Goal: Transaction & Acquisition: Purchase product/service

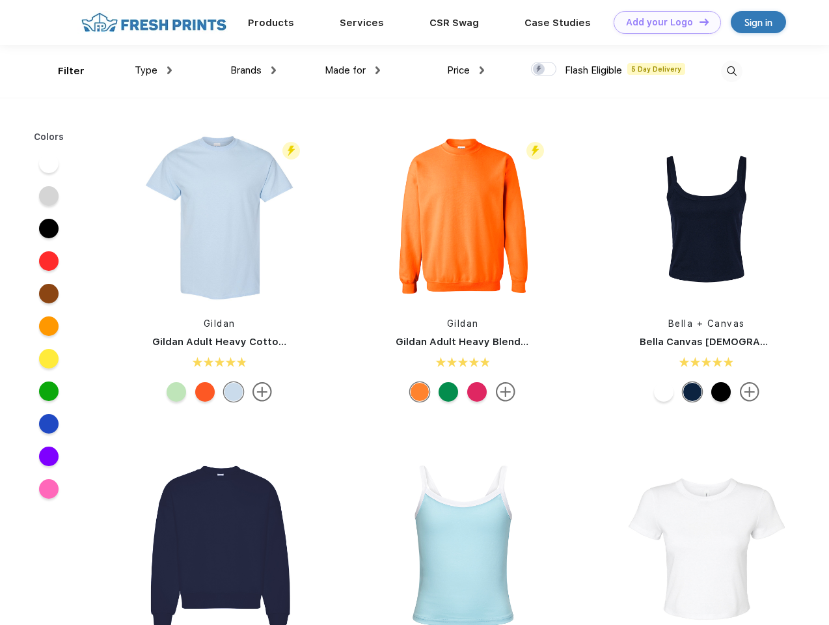
scroll to position [1, 0]
click at [663, 22] on link "Add your Logo Design Tool" at bounding box center [667, 22] width 107 height 23
click at [0, 0] on div "Design Tool" at bounding box center [0, 0] width 0 height 0
click at [698, 21] on link "Add your Logo Design Tool" at bounding box center [667, 22] width 107 height 23
click at [62, 71] on div "Filter" at bounding box center [71, 71] width 27 height 15
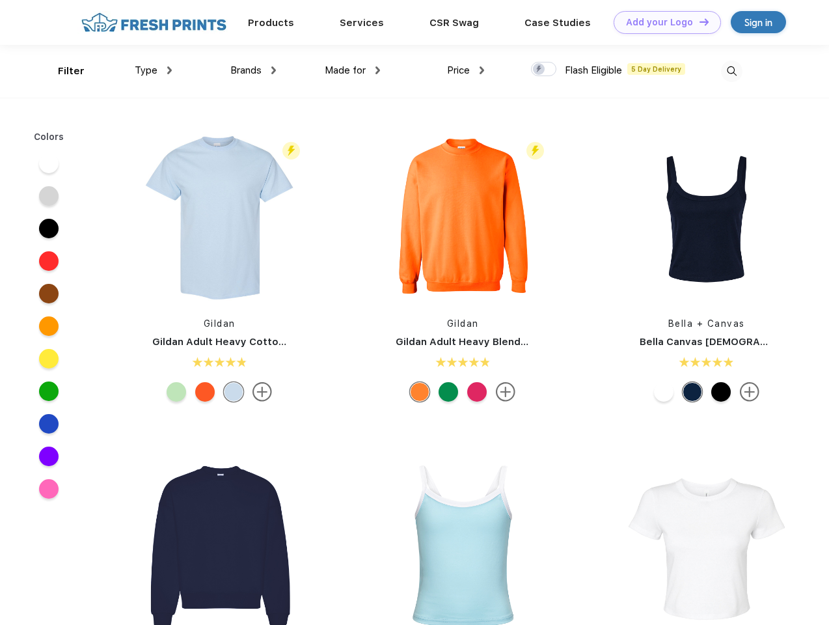
click at [154, 70] on span "Type" at bounding box center [146, 70] width 23 height 12
click at [253, 70] on span "Brands" at bounding box center [245, 70] width 31 height 12
click at [353, 70] on span "Made for" at bounding box center [345, 70] width 41 height 12
click at [466, 70] on span "Price" at bounding box center [458, 70] width 23 height 12
click at [544, 70] on div at bounding box center [543, 69] width 25 height 14
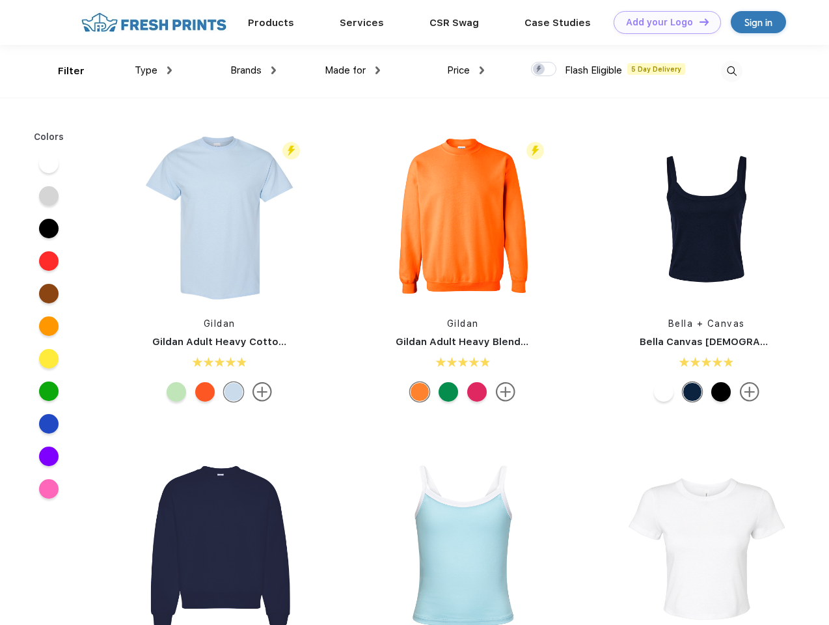
click at [540, 70] on input "checkbox" at bounding box center [535, 65] width 8 height 8
click at [732, 71] on img at bounding box center [731, 71] width 21 height 21
